Goal: Navigation & Orientation: Find specific page/section

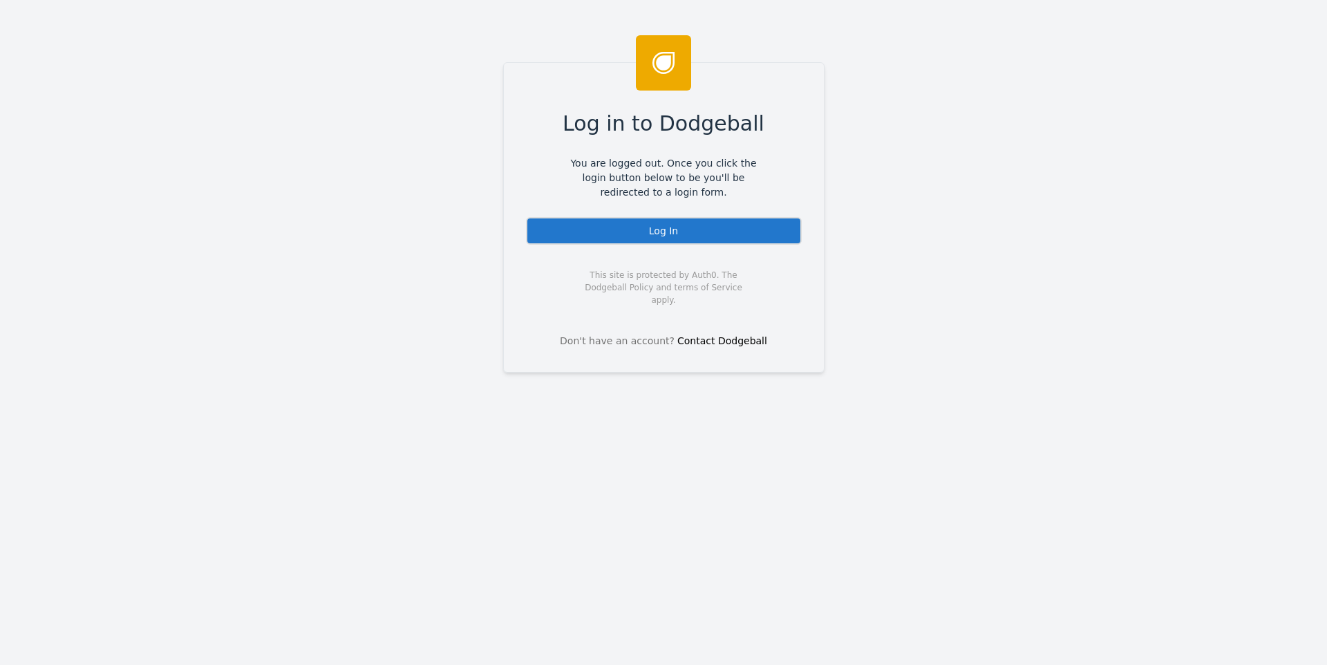
click at [640, 228] on div "Log In" at bounding box center [664, 231] width 276 height 28
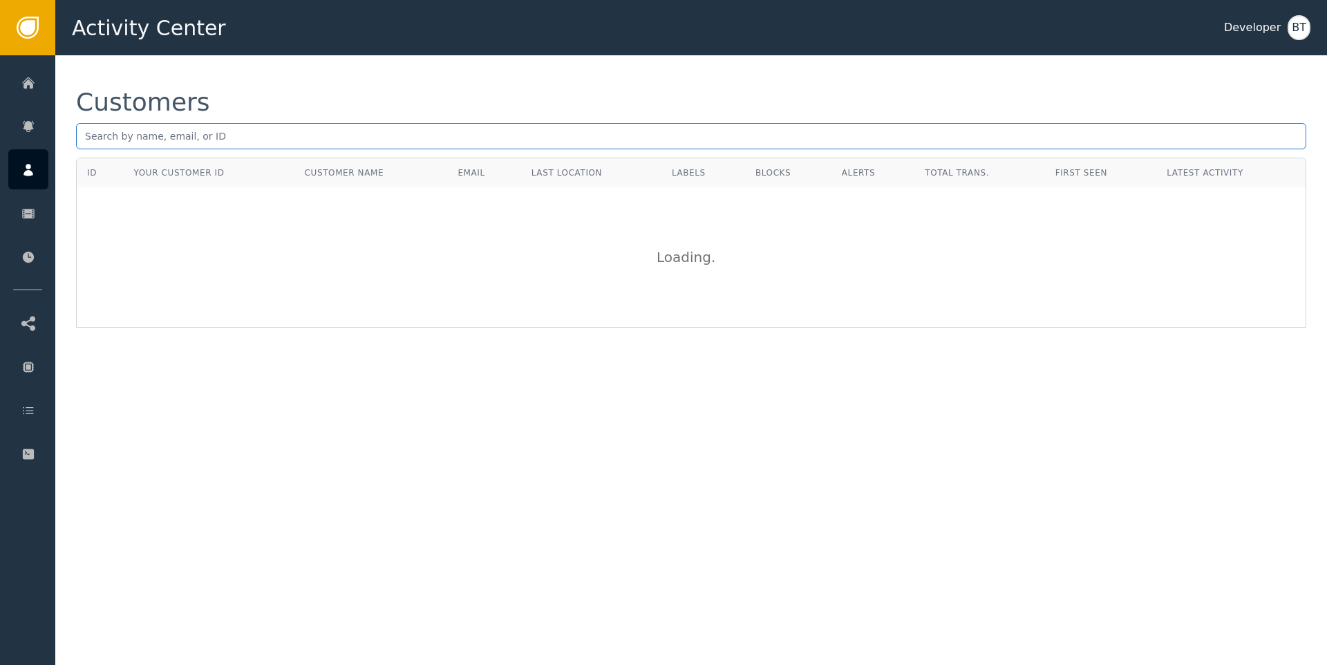
click at [215, 139] on input "text" at bounding box center [691, 136] width 1230 height 26
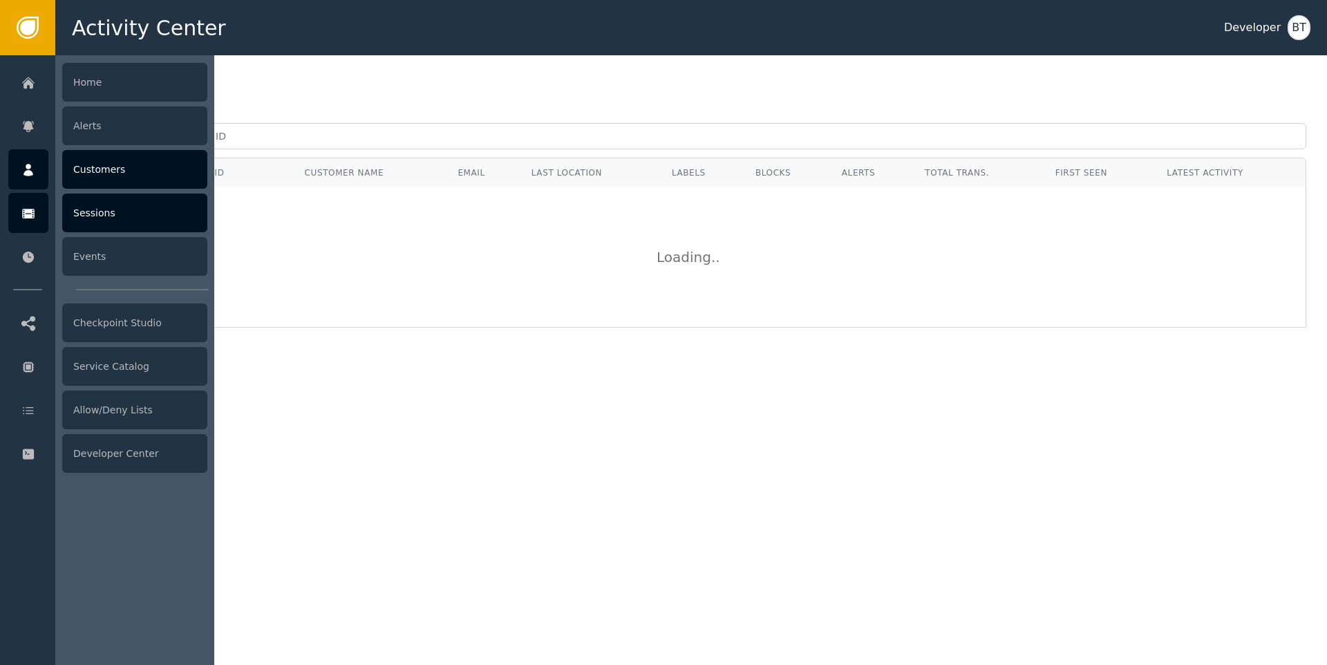
click at [128, 219] on div "Sessions" at bounding box center [134, 212] width 145 height 39
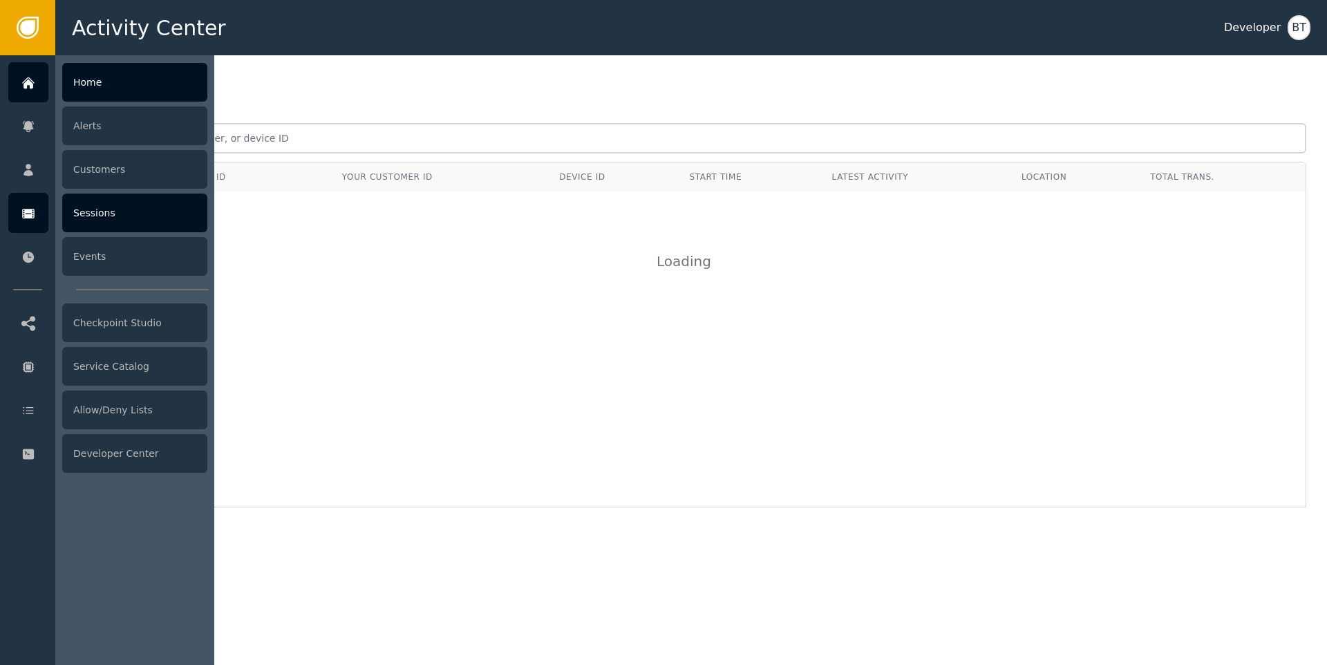
click at [119, 91] on div "Home" at bounding box center [134, 82] width 145 height 39
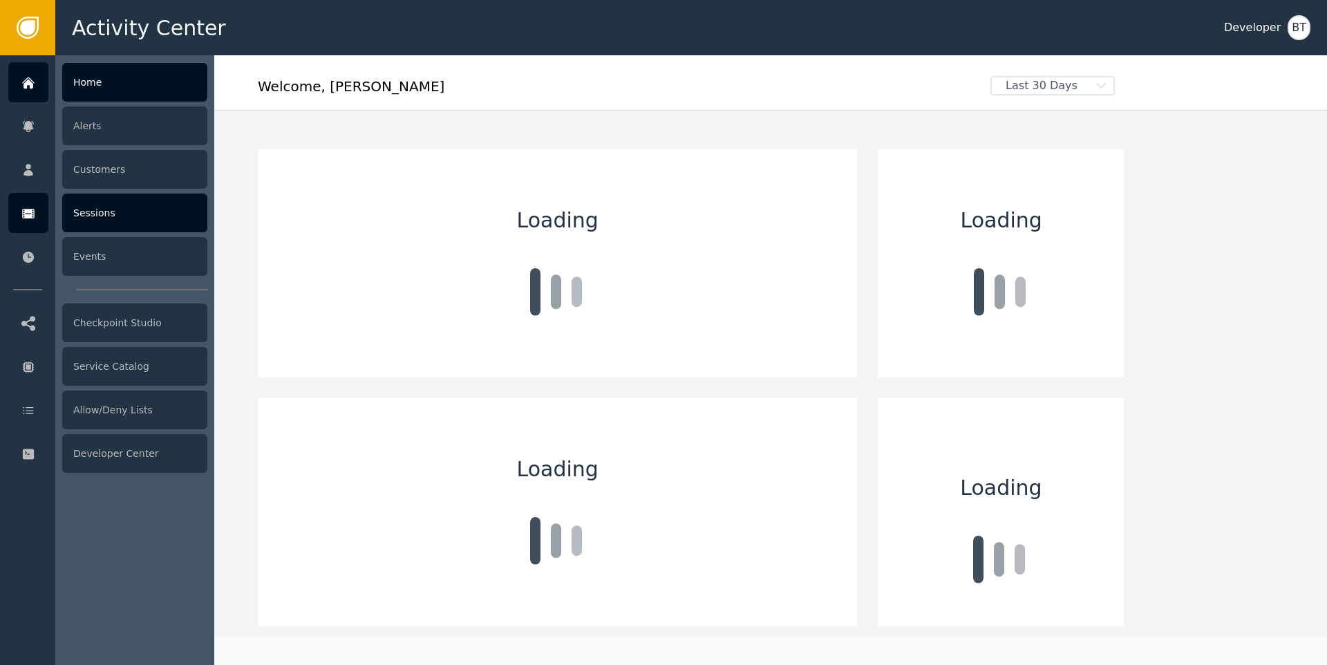
click at [114, 214] on div "Sessions" at bounding box center [134, 212] width 145 height 39
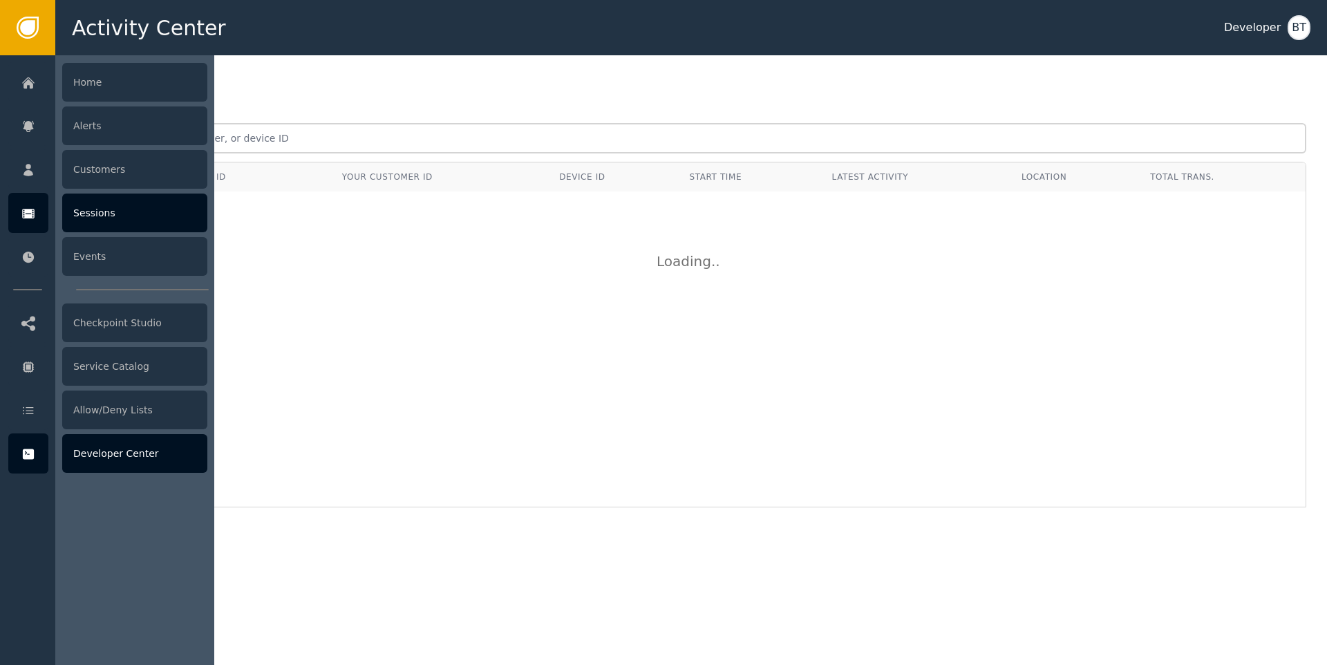
click at [139, 452] on div "Developer Center" at bounding box center [134, 453] width 145 height 39
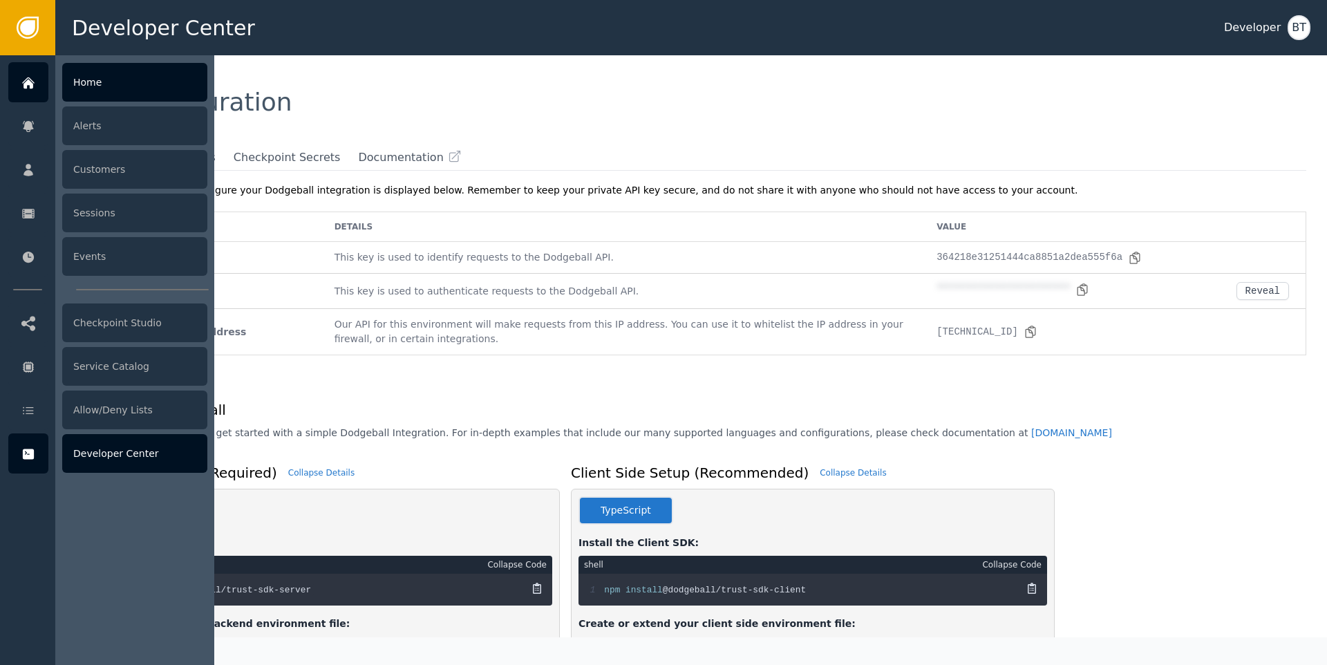
click at [97, 85] on div "Home" at bounding box center [134, 82] width 145 height 39
